Goal: Task Accomplishment & Management: Manage account settings

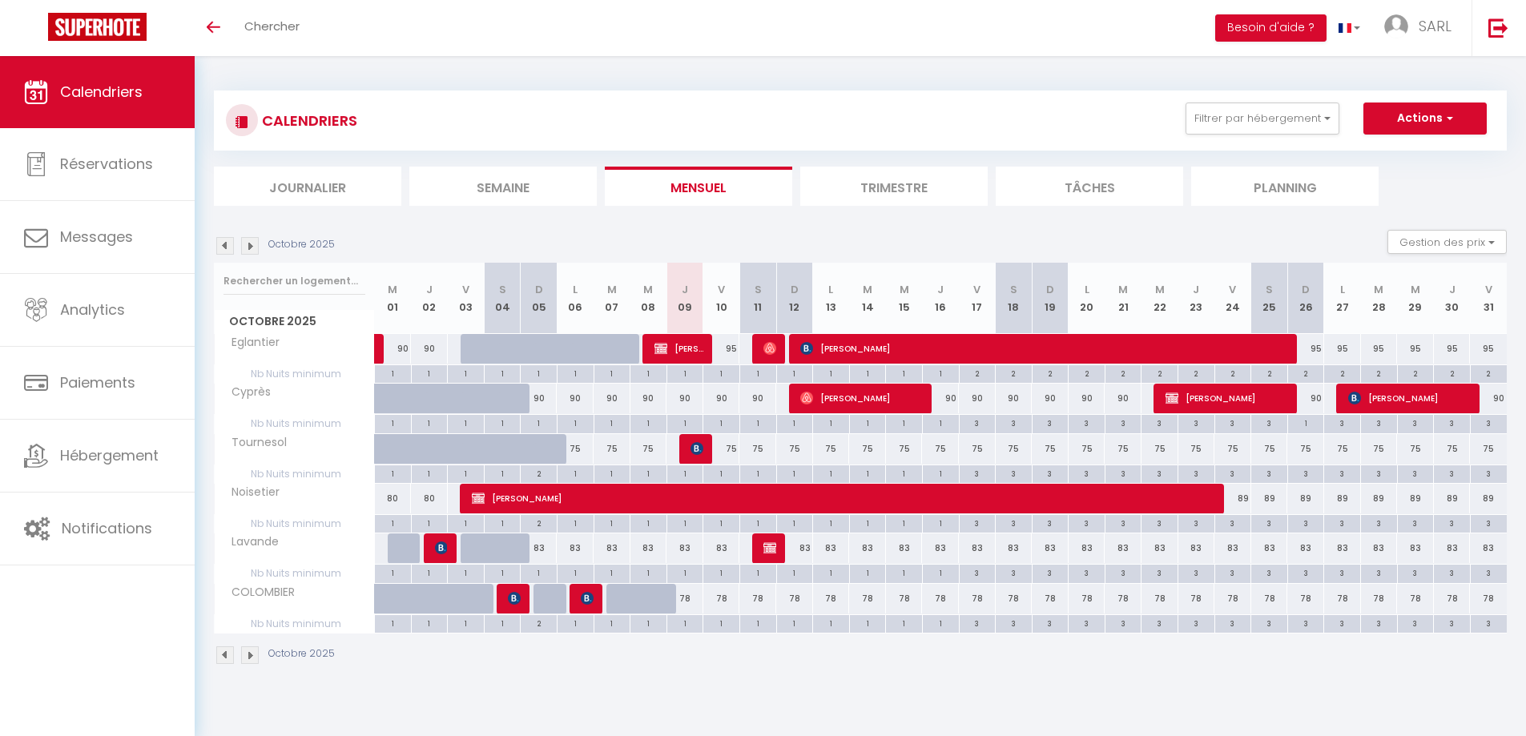
click at [722, 599] on div "78" at bounding box center [721, 599] width 37 height 30
type input "78"
type input "Ven 10 Octobre 2025"
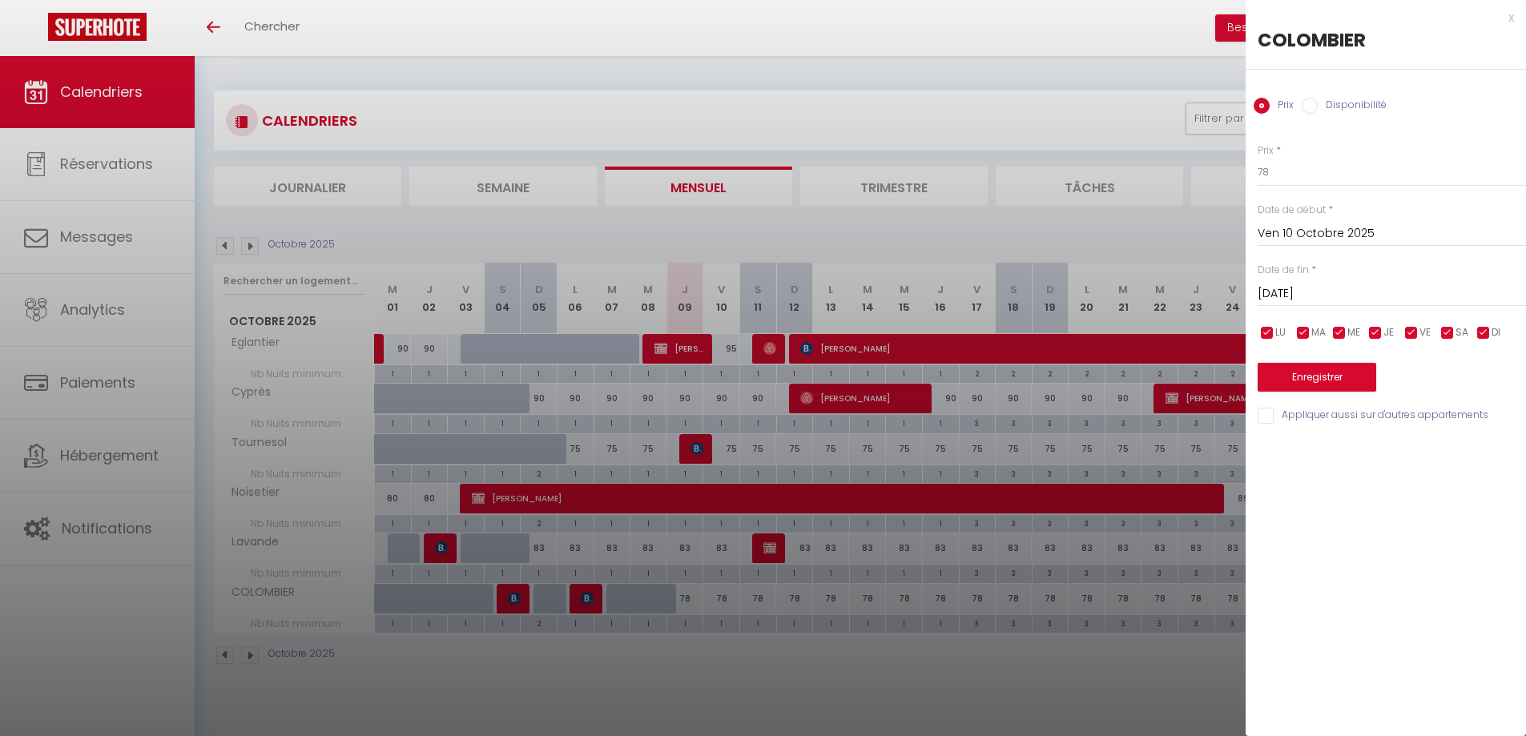
click at [1336, 292] on input "Sam 11 Octobre 2025" at bounding box center [1392, 294] width 268 height 21
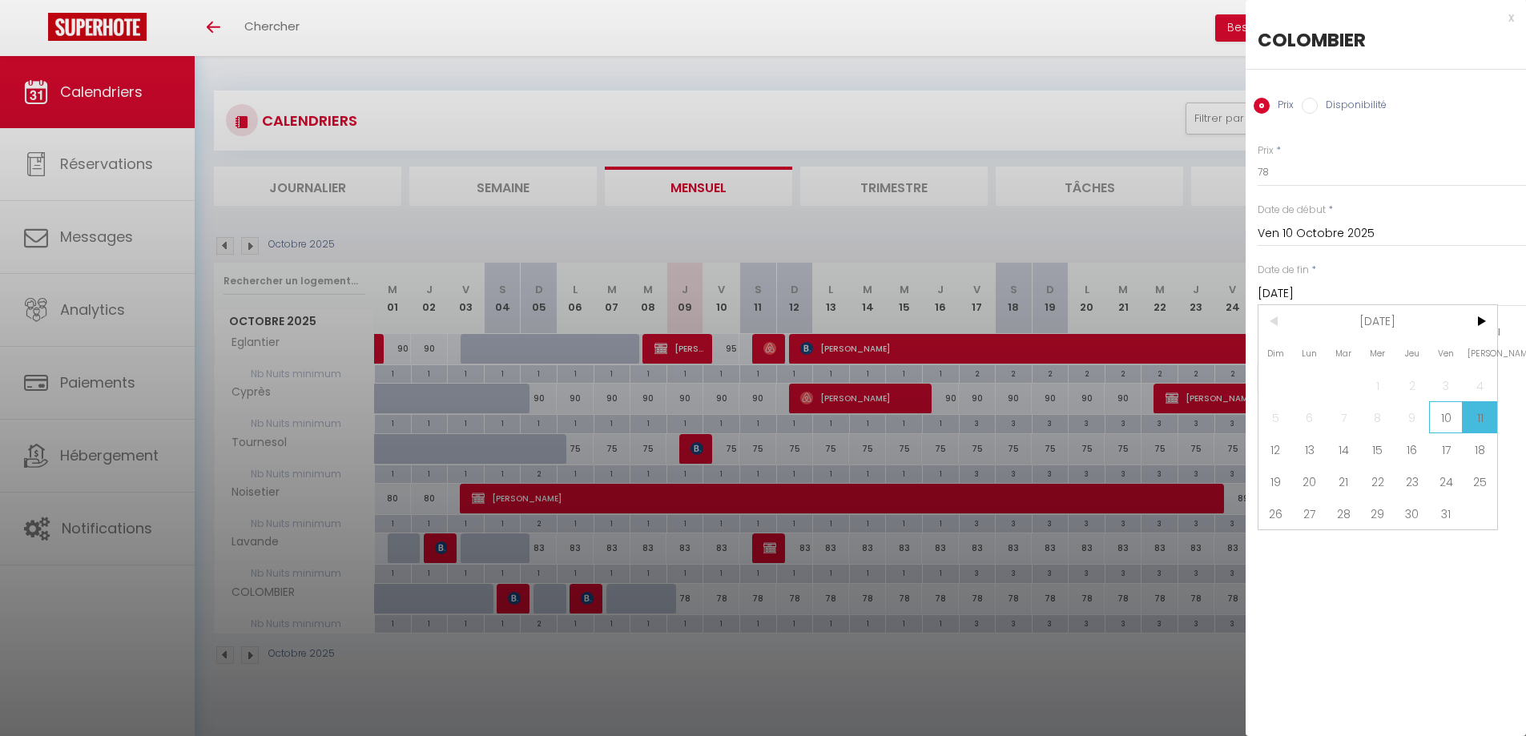
click at [1444, 418] on span "10" at bounding box center [1446, 417] width 34 height 32
type input "Ven 10 Octobre 2025"
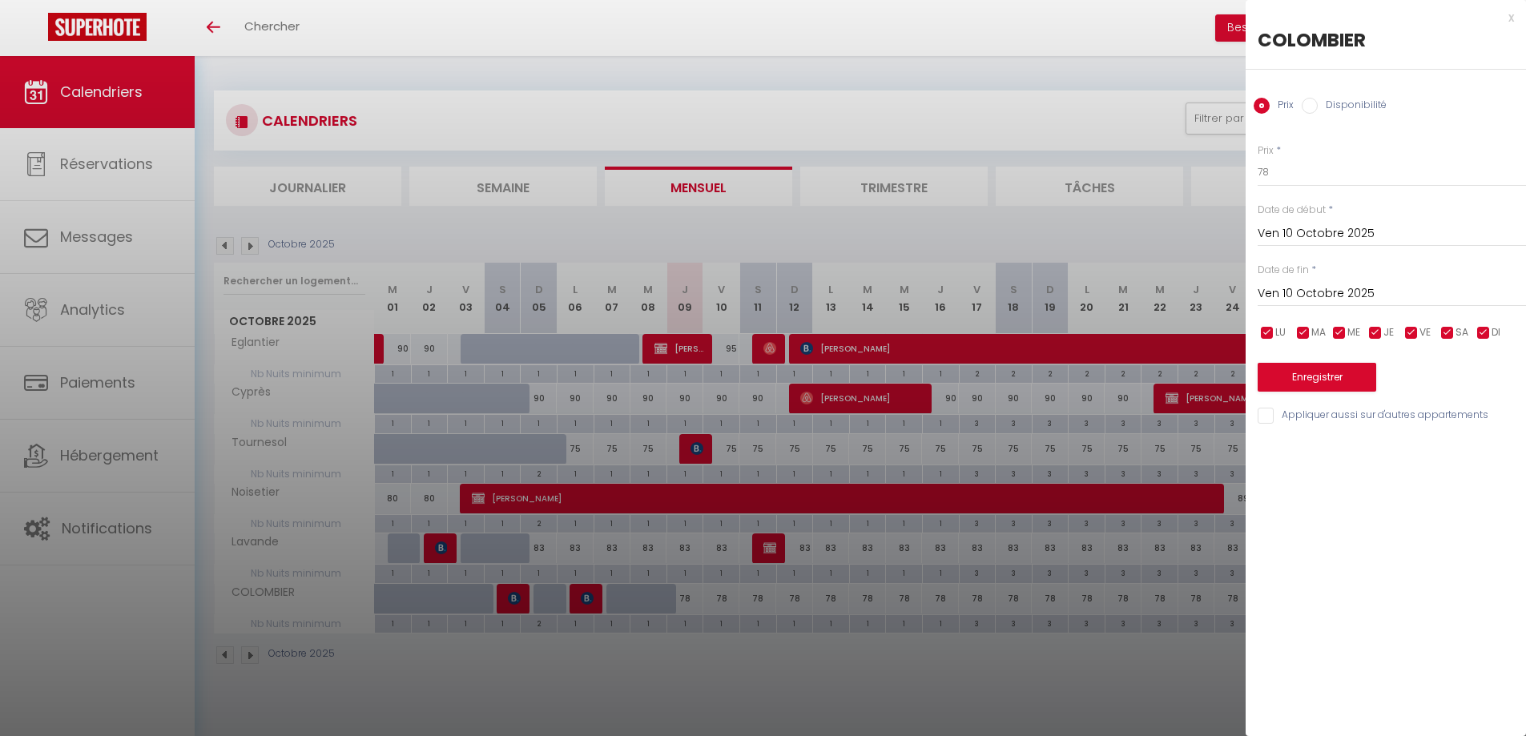
click at [1313, 108] on input "Disponibilité" at bounding box center [1310, 106] width 16 height 16
radio input "true"
radio input "false"
click at [1300, 172] on select "Disponible Indisponible" at bounding box center [1392, 173] width 268 height 30
select select "0"
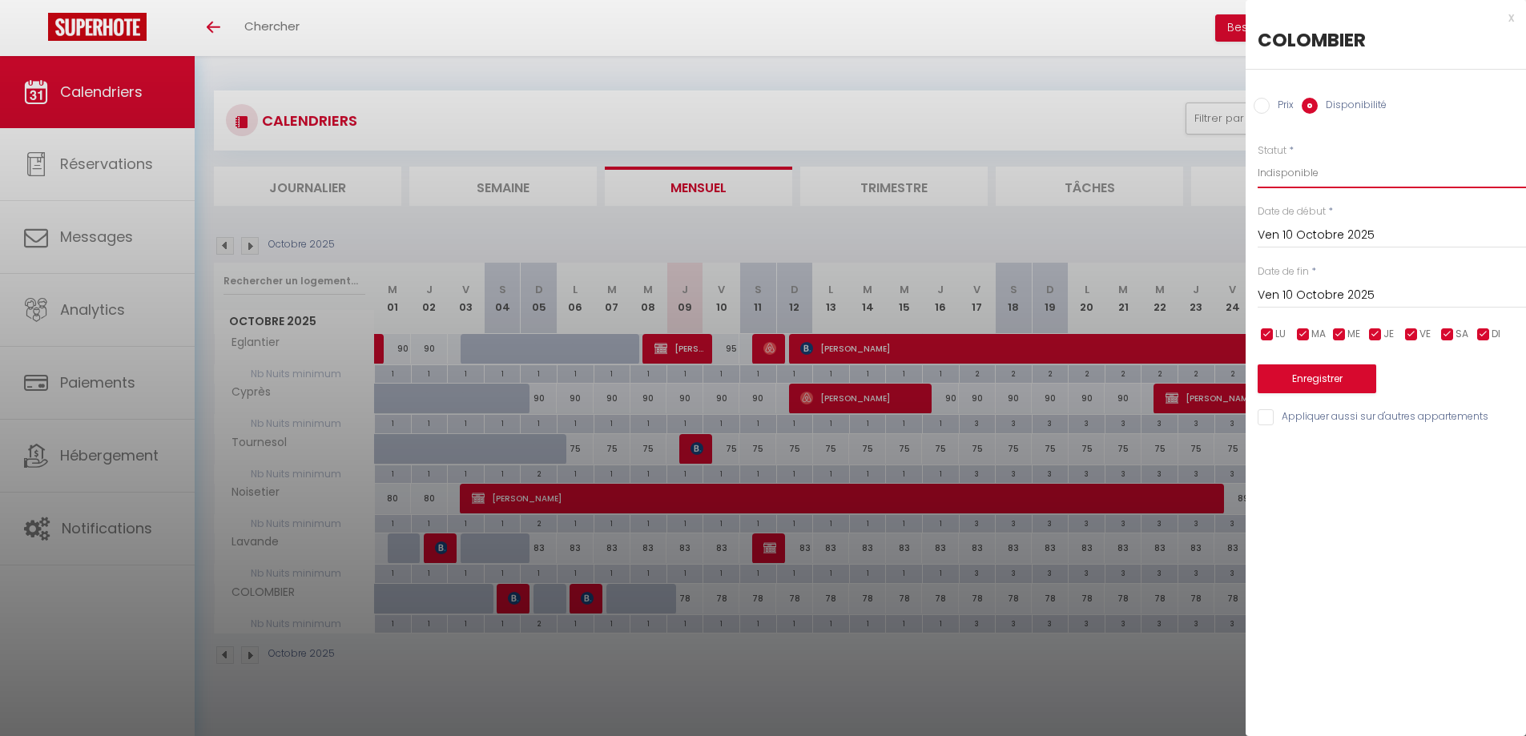
click at [1258, 158] on select "Disponible Indisponible" at bounding box center [1392, 173] width 268 height 30
click at [1294, 298] on input "Ven 10 Octobre 2025" at bounding box center [1392, 295] width 268 height 21
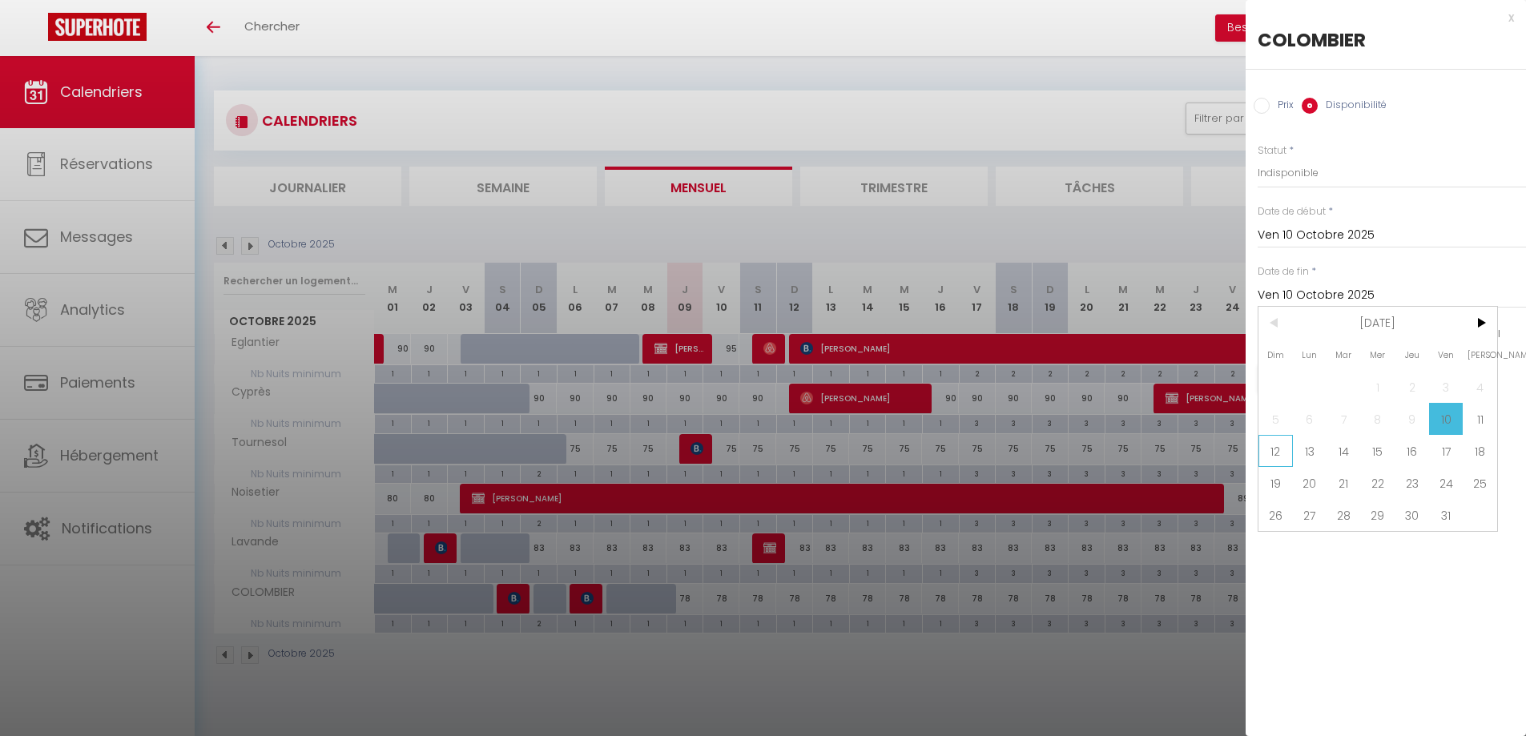
click at [1281, 453] on span "12" at bounding box center [1276, 451] width 34 height 32
type input "Dim 12 Octobre 2025"
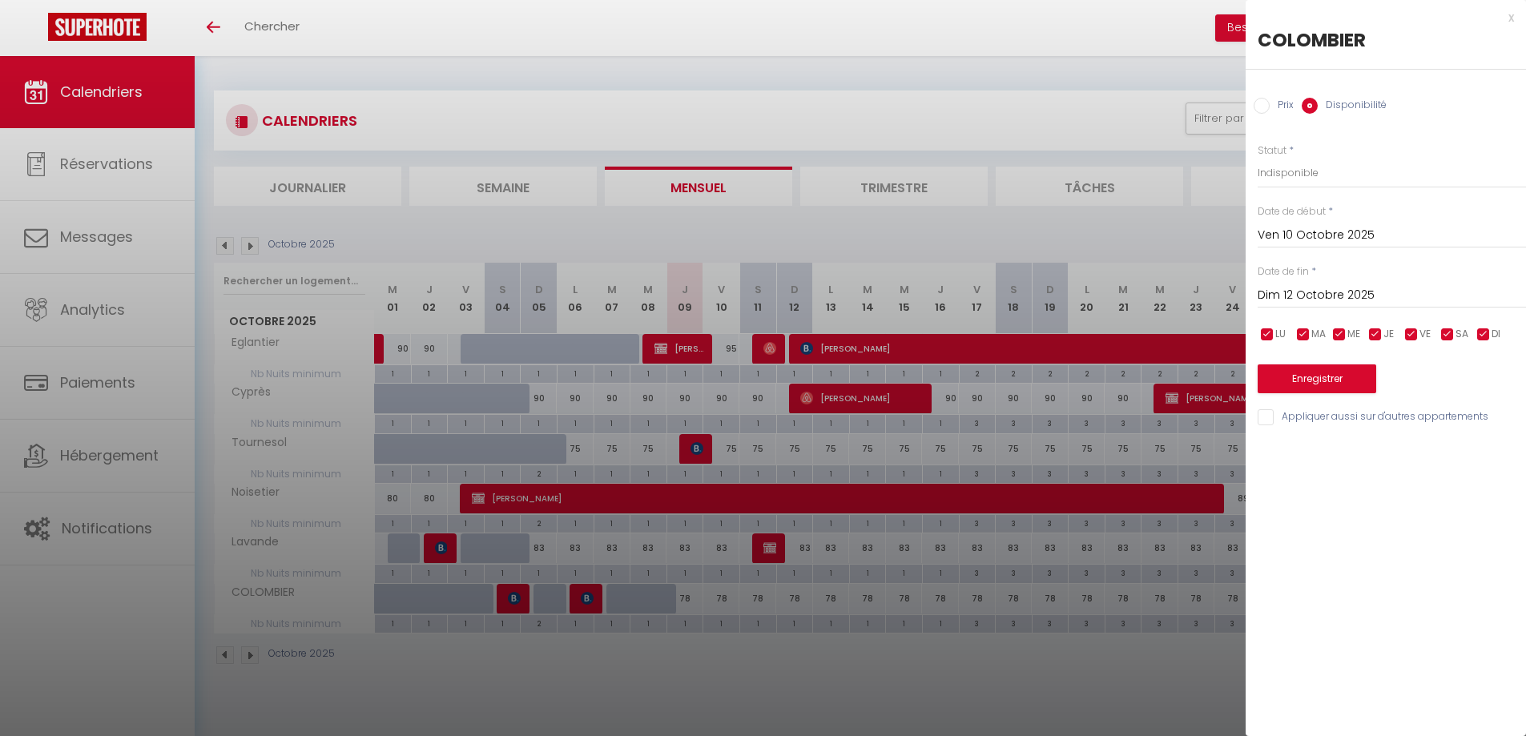
click at [1277, 240] on input "Ven 10 Octobre 2025" at bounding box center [1392, 235] width 268 height 21
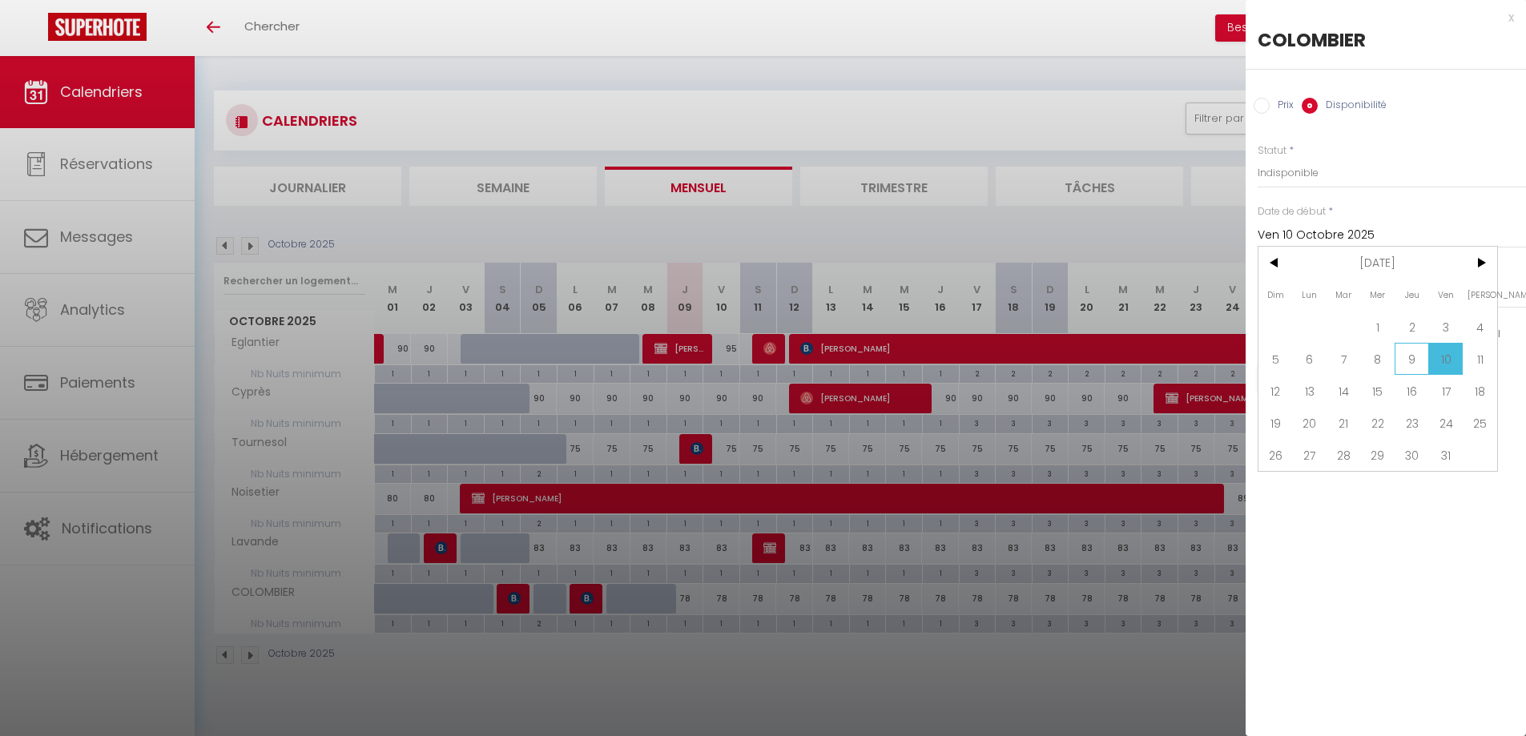
click at [1413, 361] on span "9" at bounding box center [1412, 359] width 34 height 32
type input "Jeu 09 Octobre 2025"
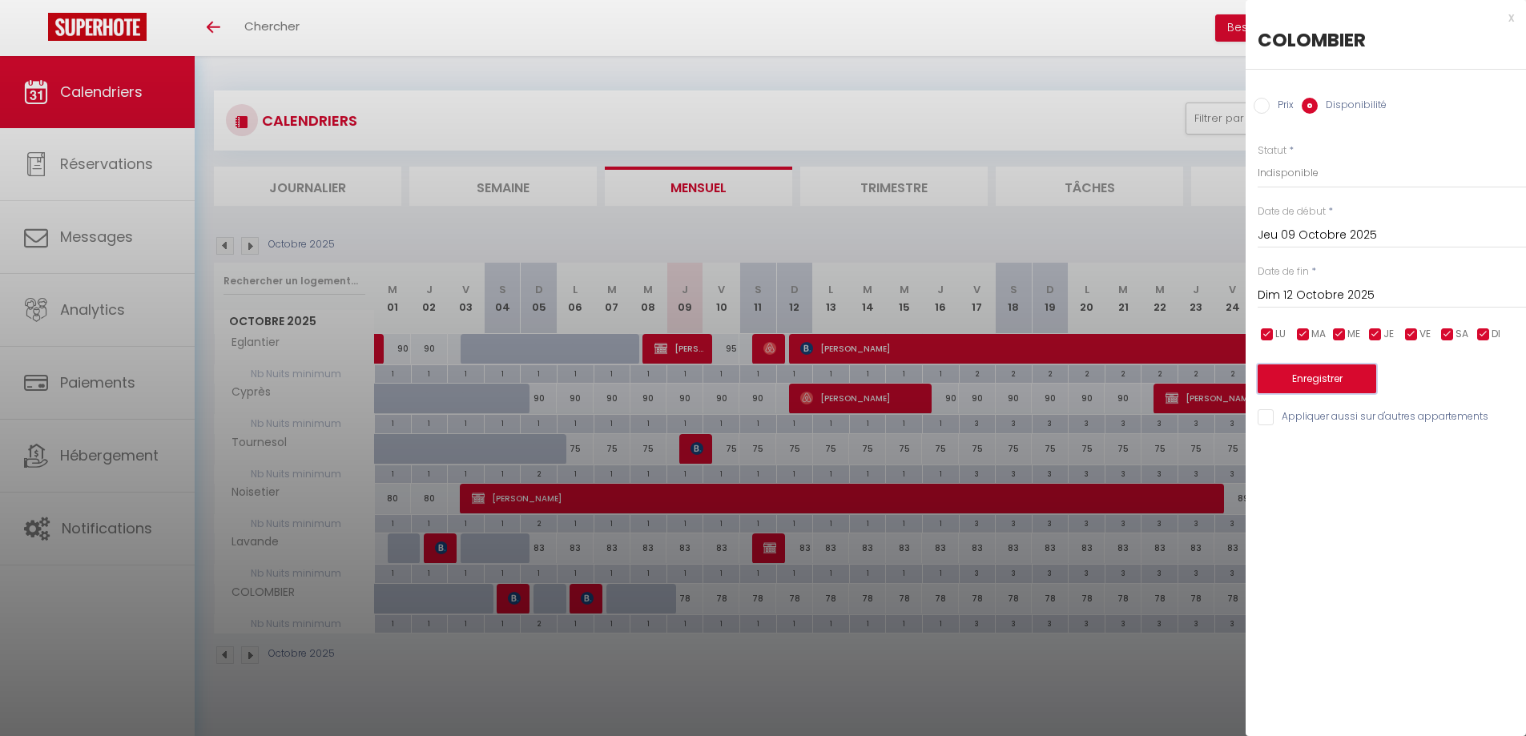
click at [1305, 378] on button "Enregistrer" at bounding box center [1317, 379] width 119 height 29
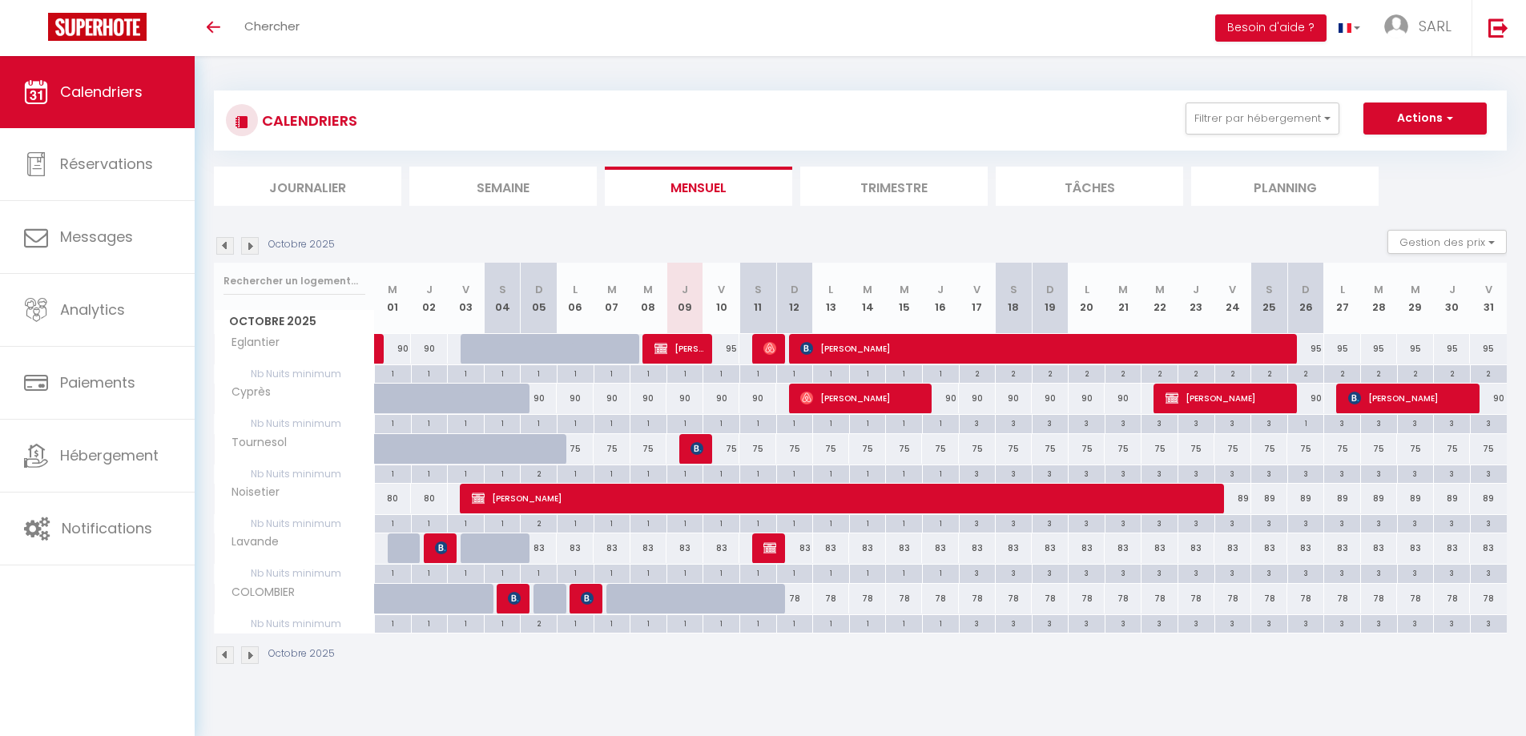
click at [815, 672] on div "Octobre 2025" at bounding box center [860, 657] width 1293 height 47
